Goal: Use online tool/utility: Use online tool/utility

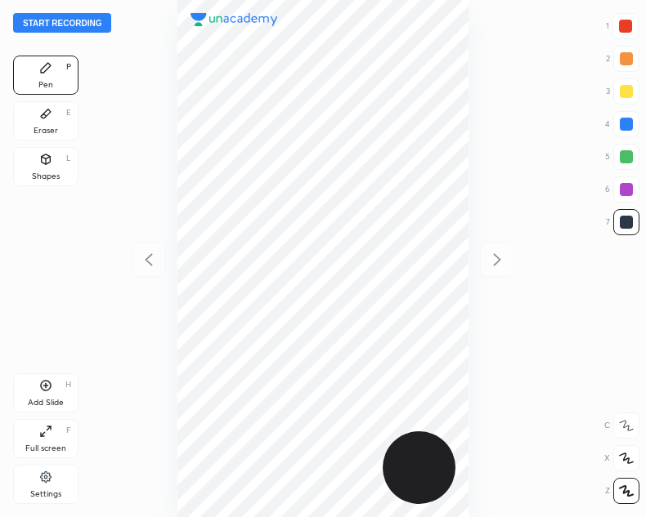
scroll to position [517, 384]
click at [44, 17] on button "Start recording" at bounding box center [62, 23] width 98 height 20
click at [55, 165] on div "Shapes L" at bounding box center [45, 166] width 65 height 39
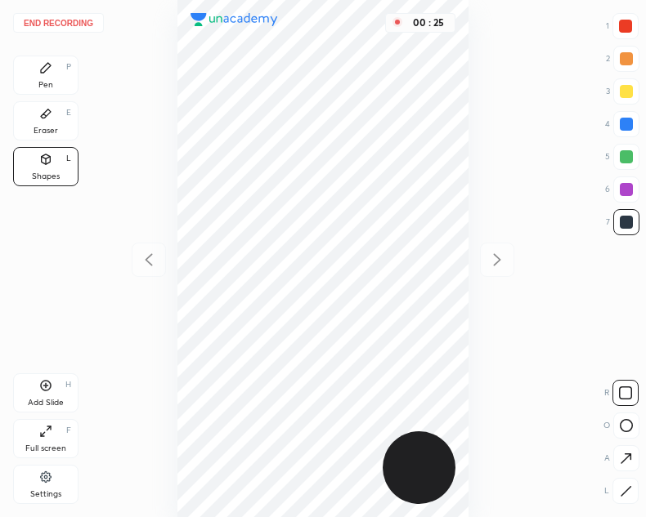
click at [630, 489] on icon at bounding box center [625, 491] width 12 height 12
click at [51, 76] on div "Pen P" at bounding box center [45, 75] width 65 height 39
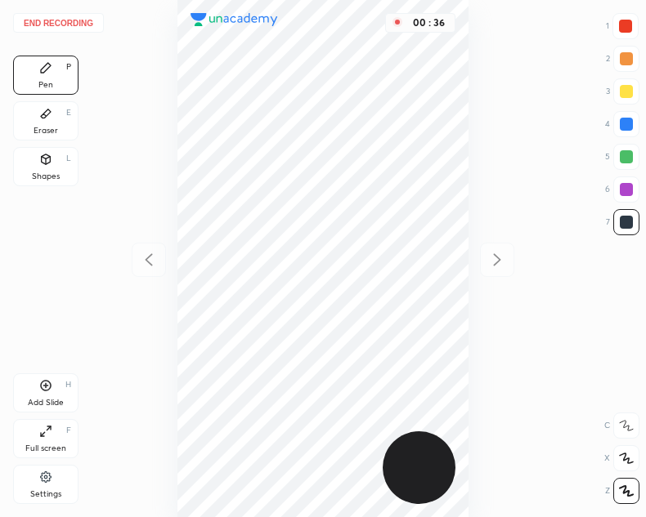
click at [477, 257] on div "00 : 36" at bounding box center [323, 258] width 384 height 517
click at [65, 165] on div "Shapes L" at bounding box center [45, 166] width 65 height 39
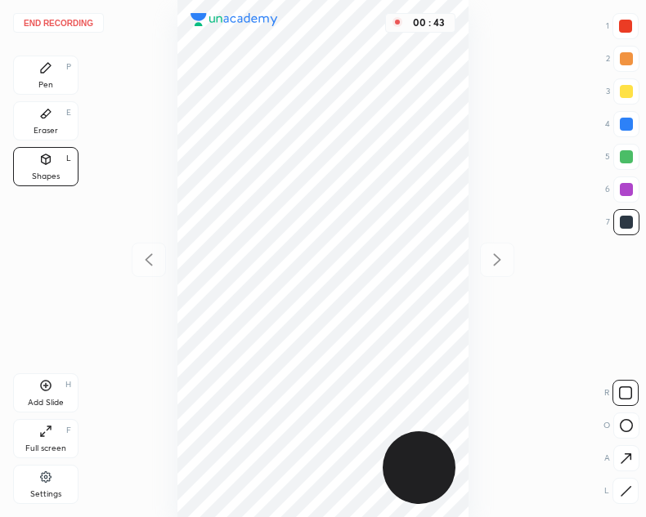
click at [620, 454] on icon at bounding box center [625, 458] width 17 height 17
click at [627, 25] on div at bounding box center [625, 26] width 13 height 13
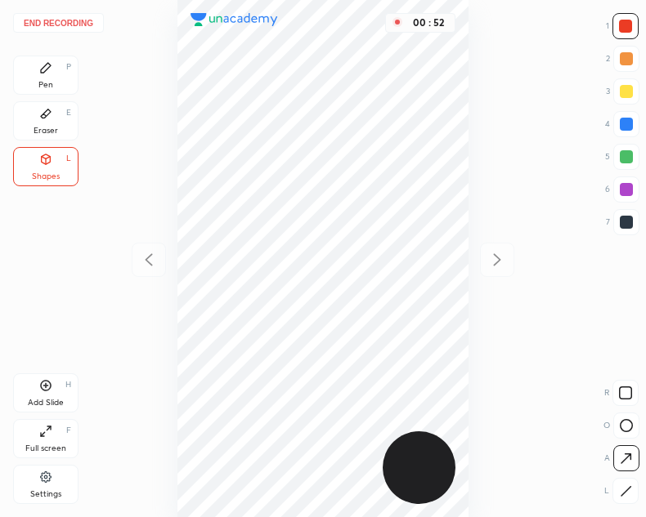
click at [64, 74] on div "Pen P" at bounding box center [45, 75] width 65 height 39
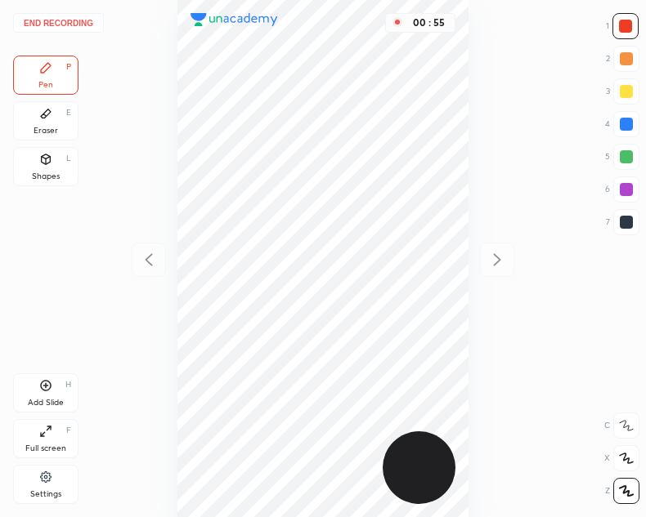
click at [60, 160] on div "Shapes L" at bounding box center [45, 166] width 65 height 39
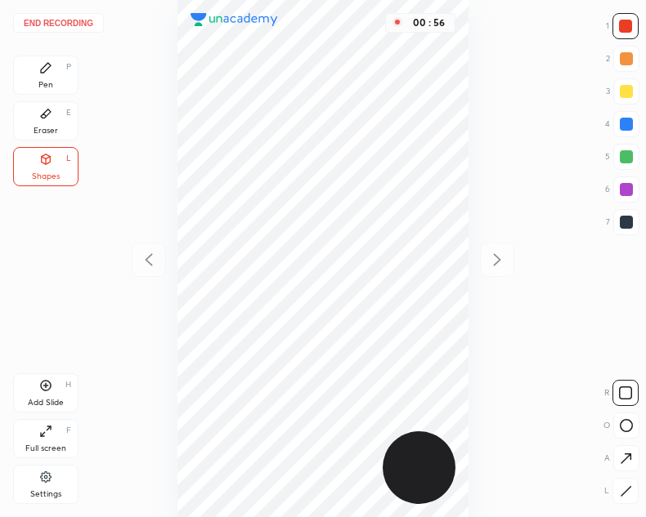
click at [621, 455] on icon at bounding box center [625, 458] width 17 height 17
click at [43, 87] on div "Pen" at bounding box center [45, 85] width 15 height 8
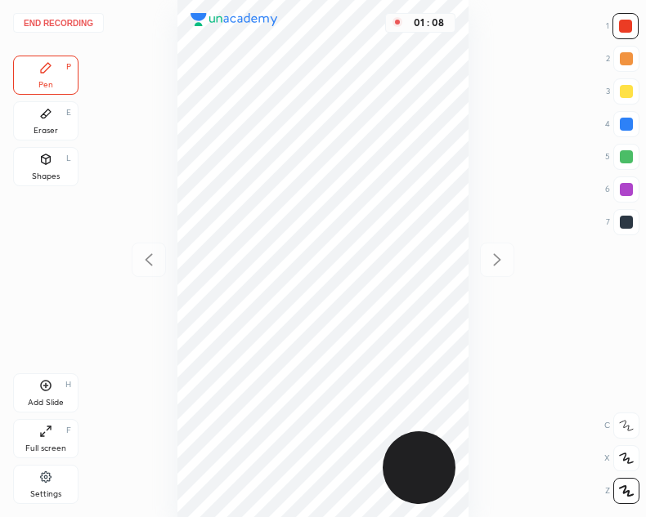
click at [627, 224] on div at bounding box center [625, 222] width 13 height 13
click at [46, 387] on icon at bounding box center [45, 385] width 5 height 5
click at [148, 265] on icon at bounding box center [149, 260] width 20 height 20
click at [497, 256] on icon at bounding box center [497, 259] width 7 height 12
click at [154, 259] on icon at bounding box center [149, 260] width 20 height 20
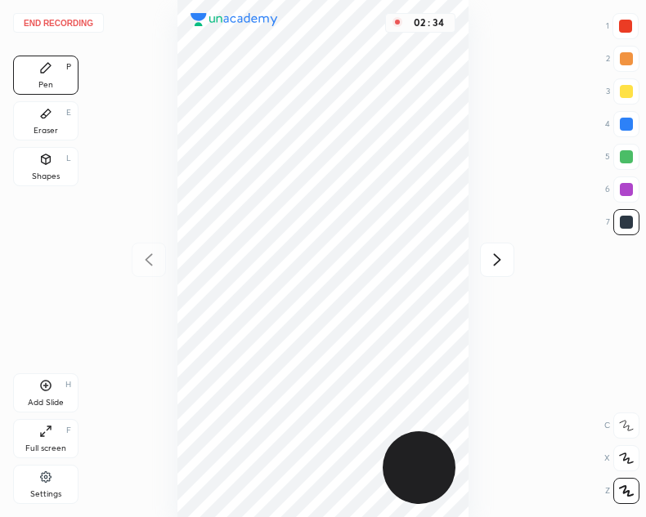
click at [506, 255] on icon at bounding box center [497, 260] width 20 height 20
click at [58, 25] on button "End recording" at bounding box center [58, 23] width 91 height 20
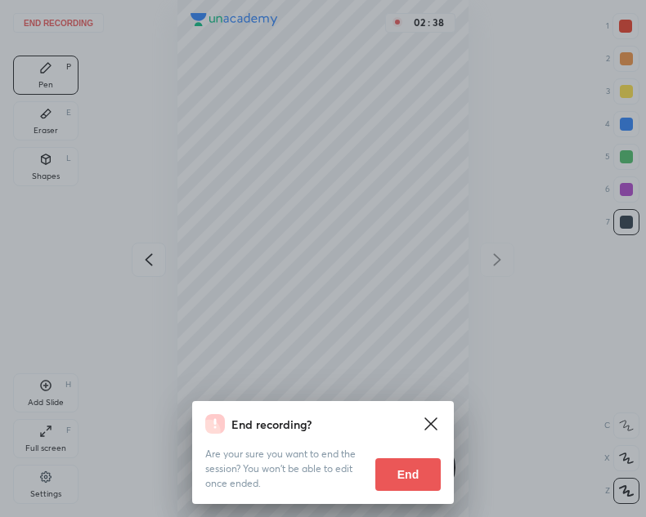
click at [405, 481] on button "End" at bounding box center [407, 474] width 65 height 33
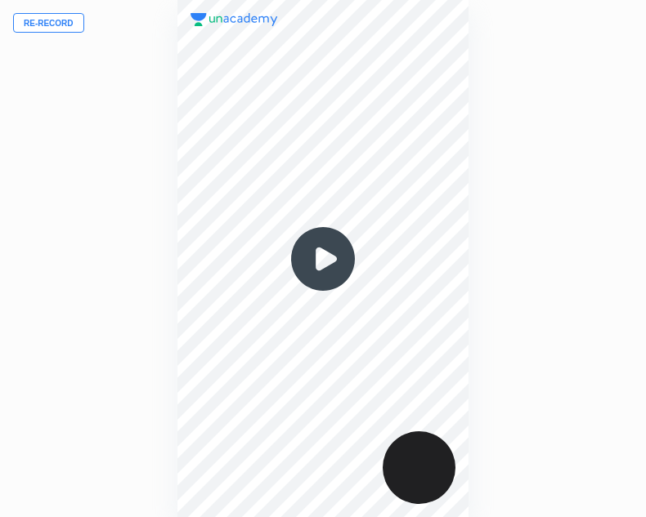
click at [333, 266] on img at bounding box center [323, 259] width 78 height 78
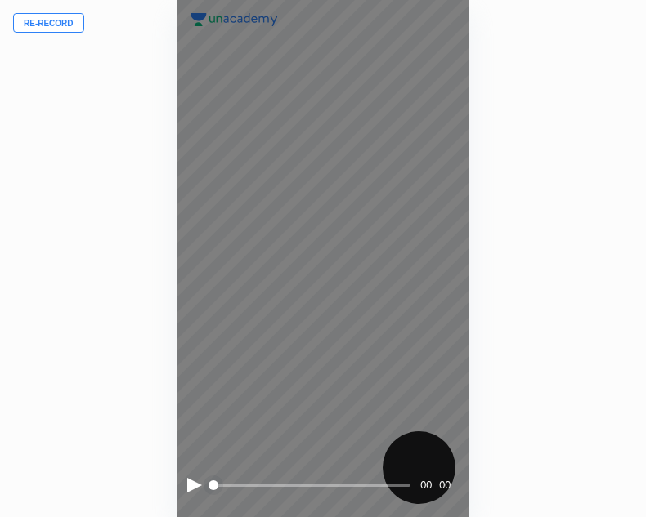
click at [192, 485] on div at bounding box center [194, 485] width 15 height 15
click at [194, 485] on div at bounding box center [192, 485] width 11 height 15
